Goal: Task Accomplishment & Management: Use online tool/utility

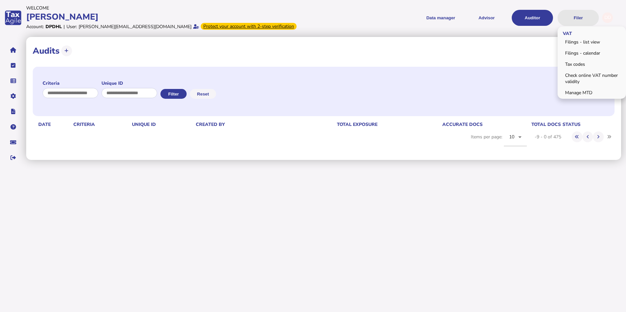
click at [575, 18] on button "Filer" at bounding box center [577, 18] width 41 height 16
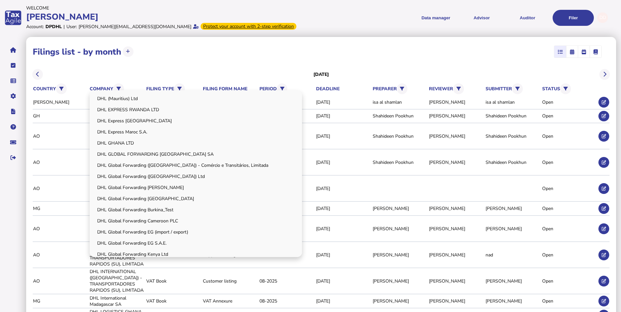
click at [121, 90] on div "DHL (Mauritius) Ltd DHL EXPRESS RWANDA LTD DHL Express Egypt DHL Express Maroc …" at bounding box center [196, 173] width 212 height 167
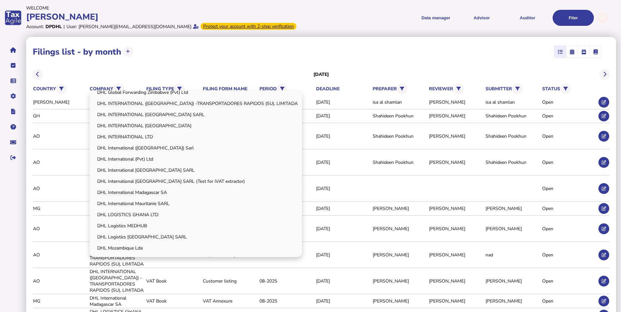
scroll to position [196, 0]
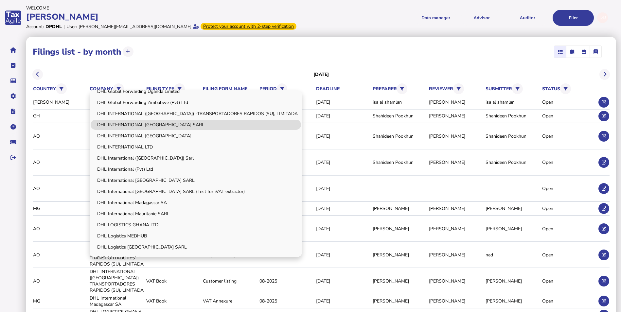
click at [174, 126] on link "DHL INTERNATIONAL [GEOGRAPHIC_DATA] SARL" at bounding box center [196, 125] width 210 height 10
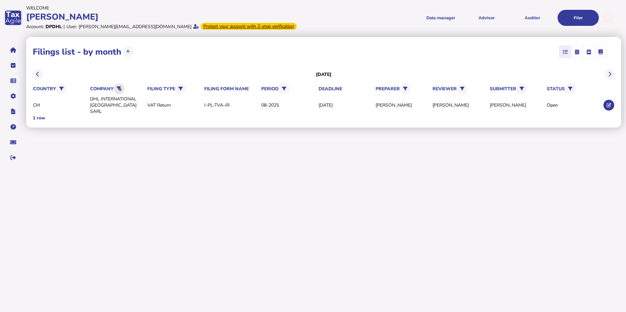
click at [119, 91] on button at bounding box center [119, 88] width 11 height 11
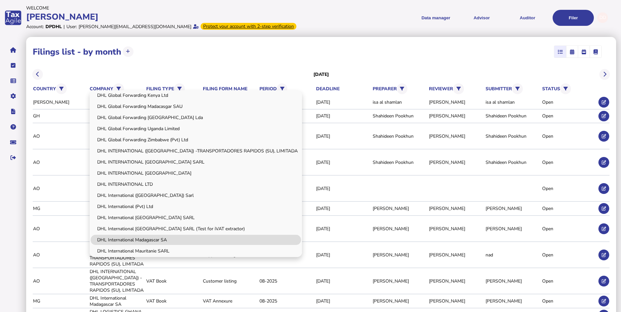
scroll to position [0, 0]
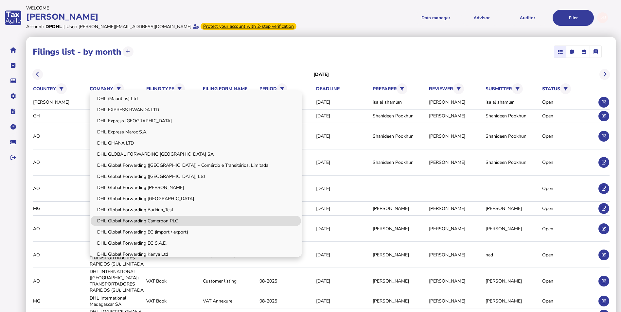
click at [168, 219] on link "DHL Global Forwarding Cameroon PLC" at bounding box center [196, 221] width 210 height 10
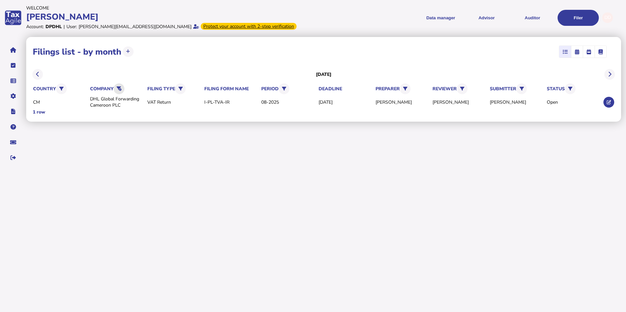
click at [121, 87] on icon at bounding box center [119, 89] width 5 height 4
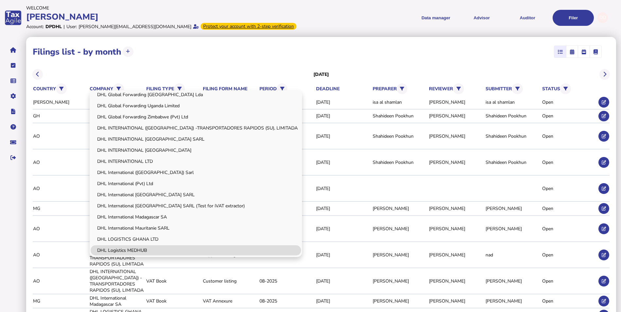
scroll to position [172, 0]
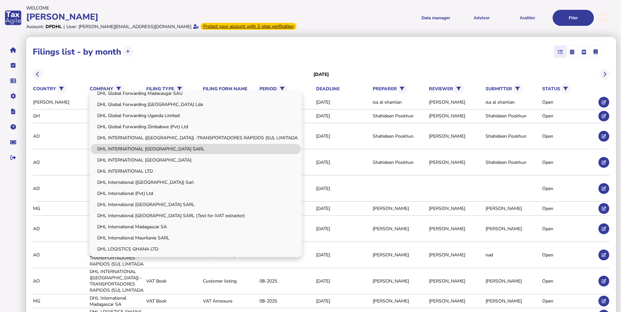
click at [178, 148] on link "DHL INTERNATIONAL [GEOGRAPHIC_DATA] SARL" at bounding box center [196, 149] width 210 height 10
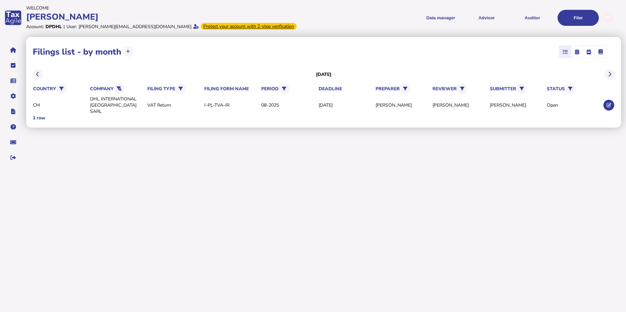
click at [204, 169] on html "**********" at bounding box center [313, 84] width 626 height 169
click at [607, 103] on icon at bounding box center [608, 105] width 4 height 4
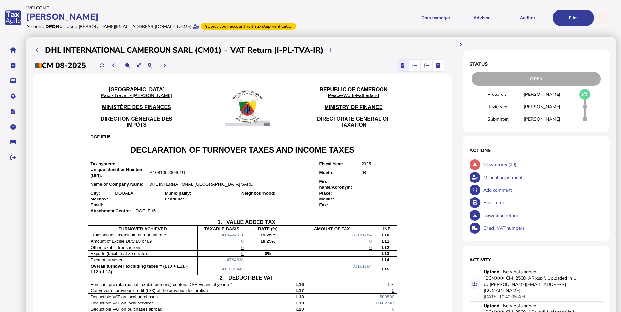
click at [412, 66] on icon "button" at bounding box center [414, 65] width 5 height 0
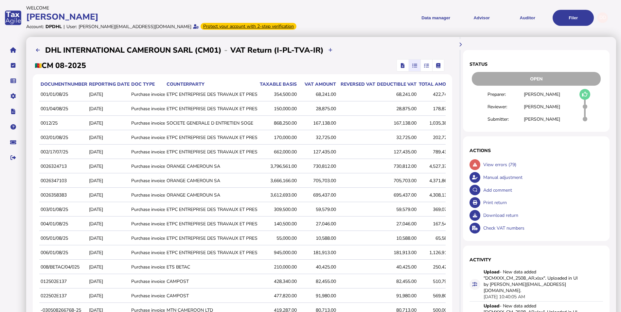
click at [424, 65] on icon "button" at bounding box center [426, 65] width 5 height 0
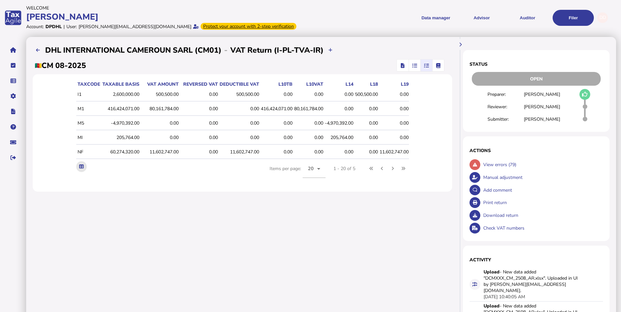
click at [76, 164] on button at bounding box center [81, 166] width 11 height 11
click at [319, 256] on div "**********" at bounding box center [242, 193] width 433 height 312
click at [335, 230] on div "**********" at bounding box center [242, 193] width 433 height 312
click at [525, 19] on button "Auditor" at bounding box center [527, 18] width 41 height 16
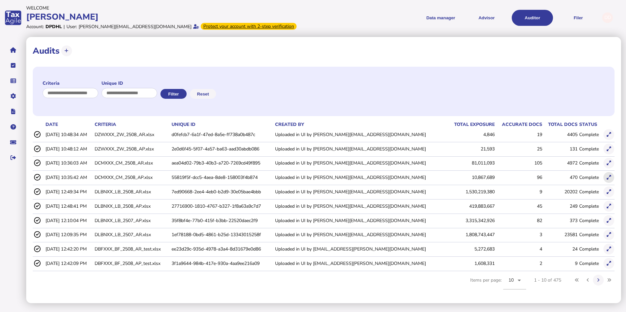
click at [609, 177] on icon at bounding box center [608, 177] width 4 height 4
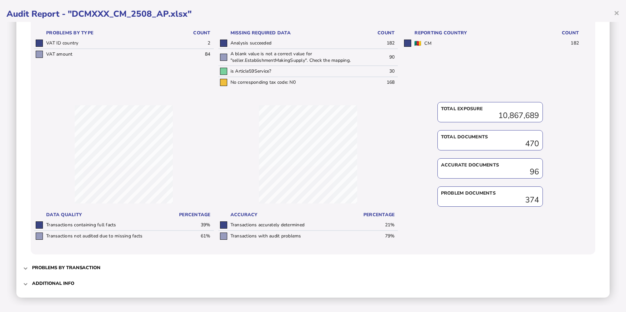
scroll to position [170, 0]
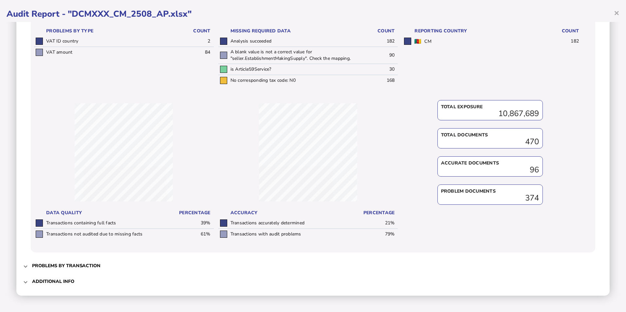
click at [67, 280] on h3 "Additional info" at bounding box center [53, 281] width 42 height 6
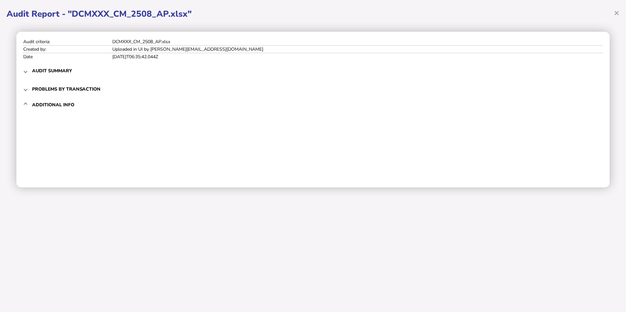
scroll to position [0, 0]
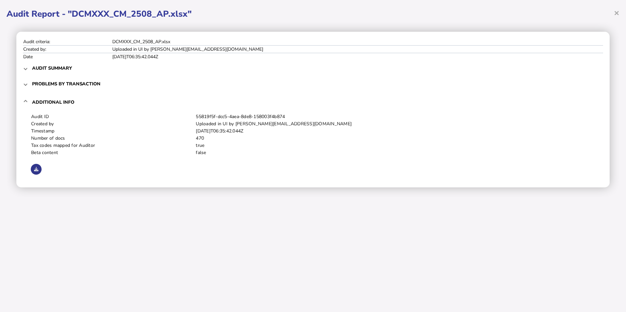
click at [35, 169] on icon at bounding box center [36, 169] width 4 height 4
click at [616, 12] on span "×" at bounding box center [617, 13] width 6 height 12
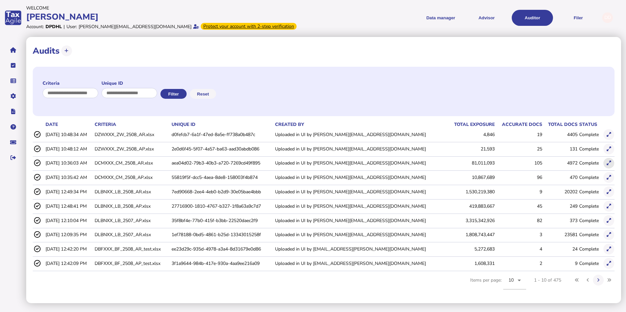
click at [605, 165] on button at bounding box center [608, 163] width 11 height 11
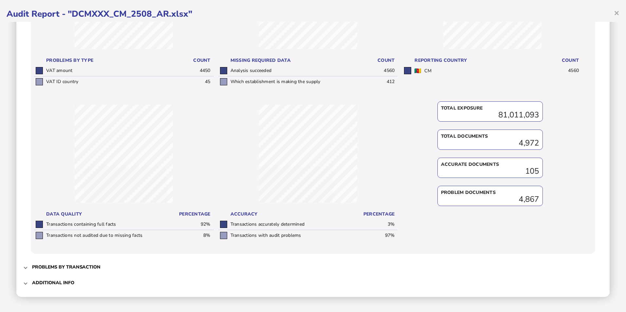
scroll to position [141, 0]
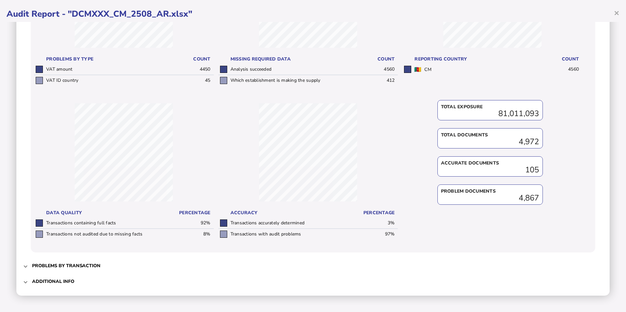
click at [70, 282] on h3 "Additional info" at bounding box center [53, 281] width 42 height 6
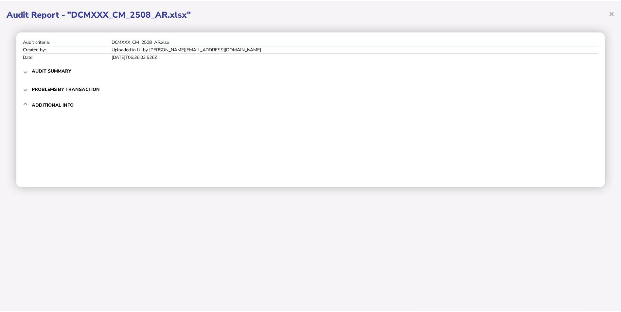
scroll to position [0, 0]
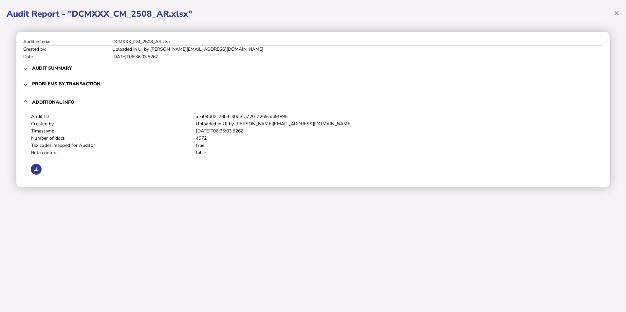
click at [37, 170] on icon at bounding box center [36, 169] width 4 height 4
click at [299, 234] on div "× Audit Report - "DCMXXX_CM_2508_AR.xlsx" Audit criteria: DCMXXX_CM_2508_AR.xls…" at bounding box center [313, 156] width 626 height 312
click at [613, 12] on h1 "Audit Report - "DCMXXX_CM_2508_AR.xlsx"" at bounding box center [313, 13] width 613 height 11
click at [618, 12] on span "×" at bounding box center [617, 13] width 6 height 12
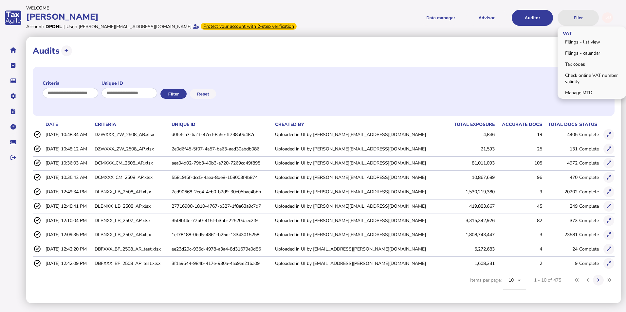
click at [580, 17] on button "Filer" at bounding box center [577, 18] width 41 height 16
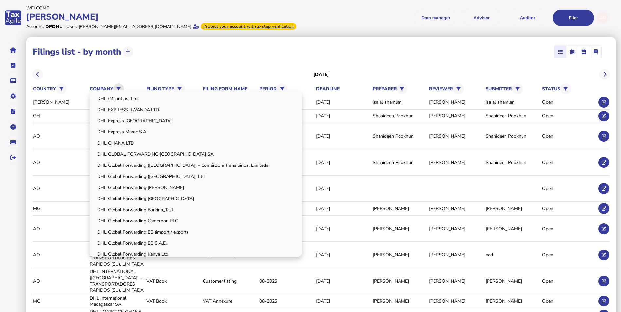
click at [120, 87] on icon at bounding box center [119, 89] width 4 height 4
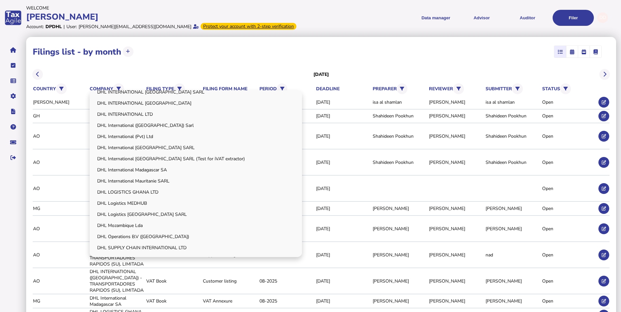
scroll to position [196, 0]
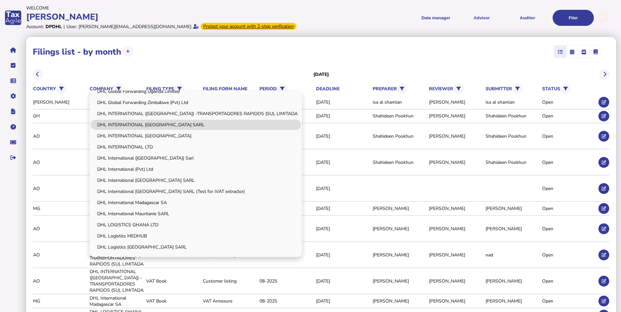
click at [180, 125] on link "DHL INTERNATIONAL [GEOGRAPHIC_DATA] SARL" at bounding box center [196, 125] width 210 height 10
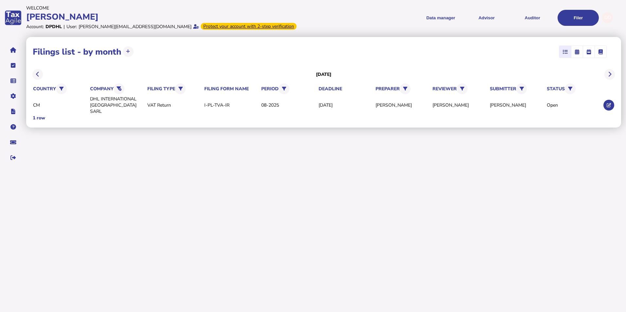
click at [614, 99] on div "**********" at bounding box center [323, 82] width 595 height 91
click at [610, 103] on icon at bounding box center [608, 105] width 4 height 4
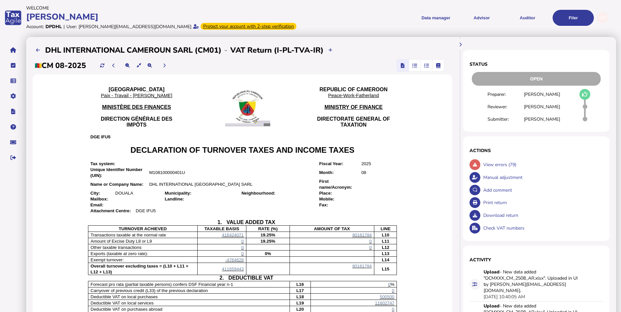
click at [436, 65] on icon "button" at bounding box center [438, 65] width 5 height 0
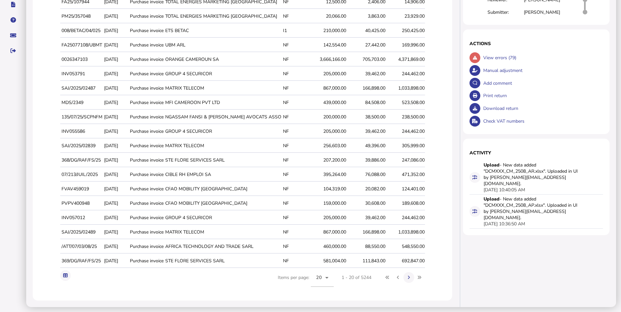
scroll to position [109, 0]
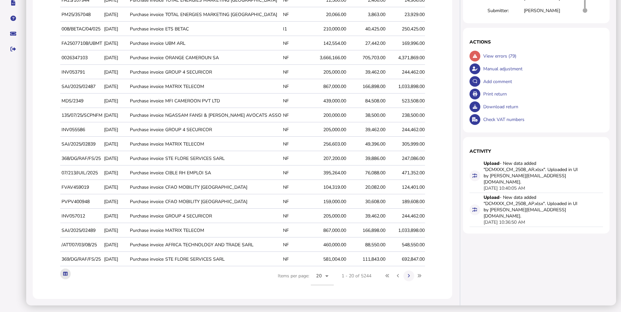
click at [67, 275] on icon at bounding box center [65, 274] width 4 height 4
